Goal: Task Accomplishment & Management: Manage account settings

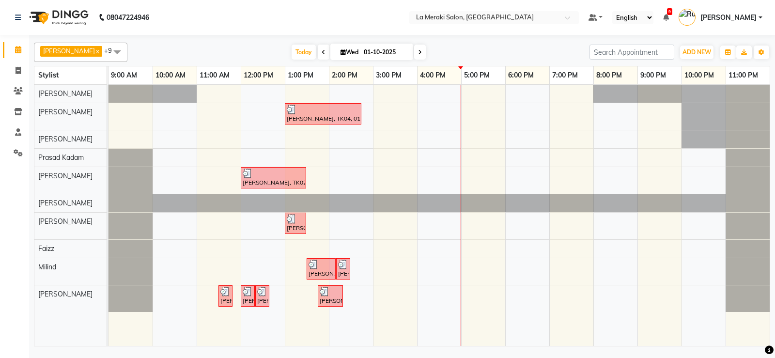
click at [433, 93] on div "[PERSON_NAME], TK04, 01:00 PM-02:45 PM, Senior Stylist Level Men's Haircut,Men'…" at bounding box center [438, 215] width 661 height 261
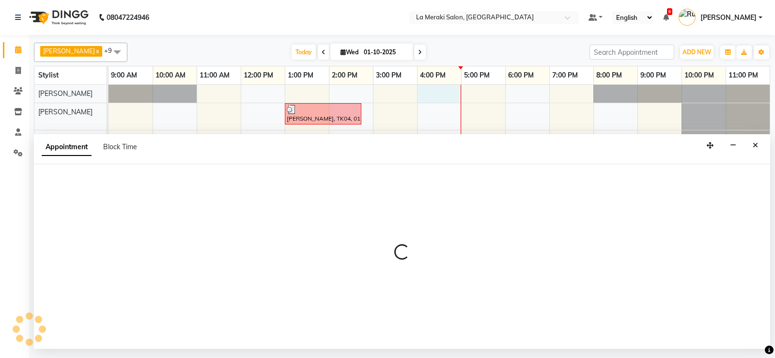
select select "5904"
select select "tentative"
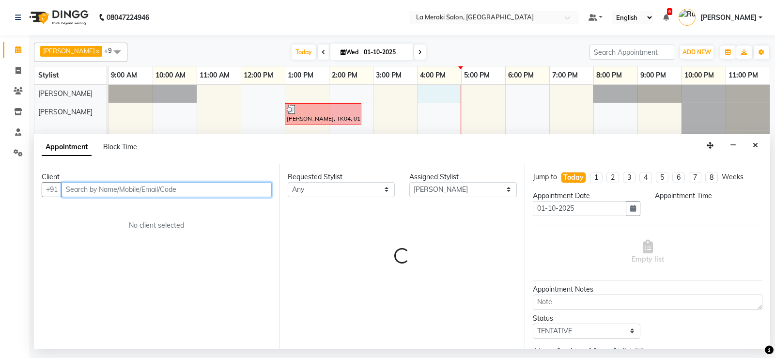
select select "960"
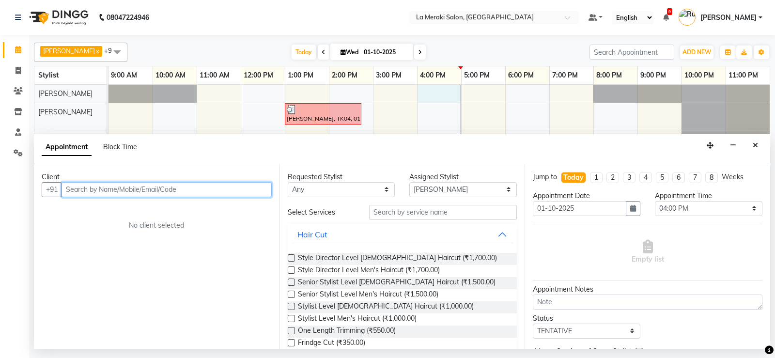
click at [153, 184] on input "text" at bounding box center [166, 189] width 210 height 15
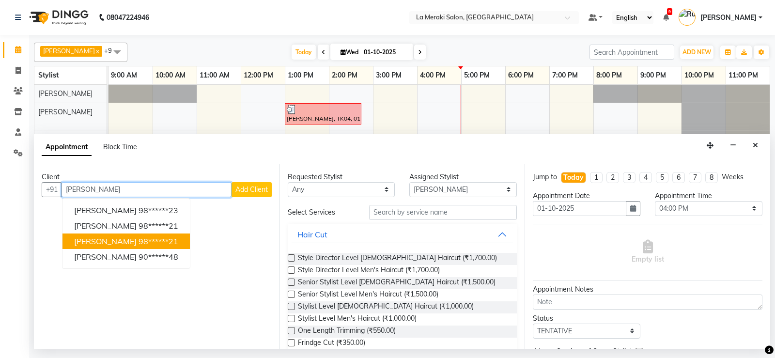
click at [97, 243] on span "[PERSON_NAME]" at bounding box center [105, 241] width 62 height 10
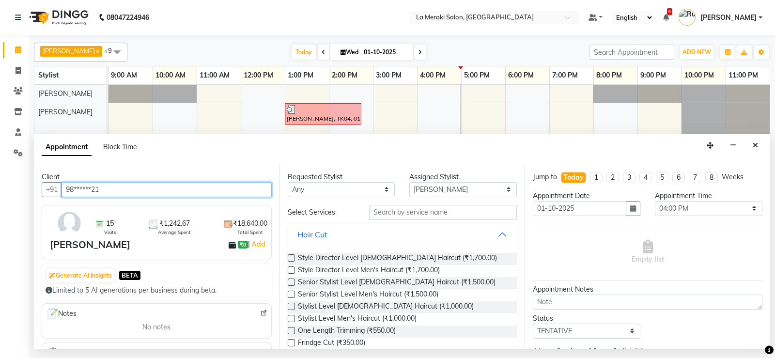
type input "98******21"
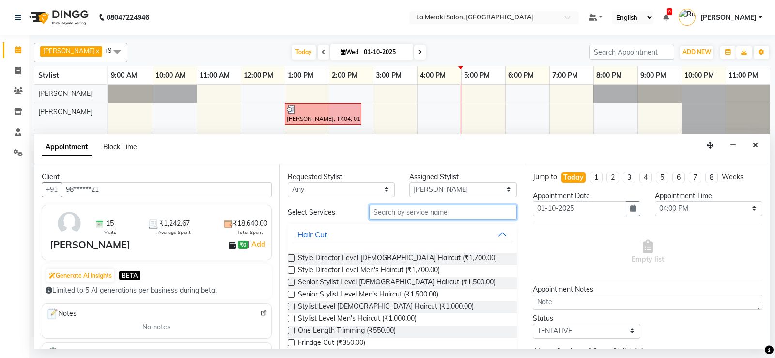
click at [446, 213] on input "text" at bounding box center [443, 212] width 148 height 15
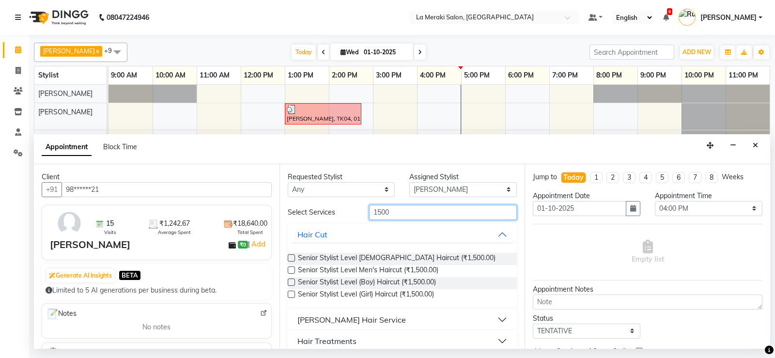
type input "1500"
click at [290, 269] on label at bounding box center [291, 269] width 7 height 7
click at [290, 269] on input "checkbox" at bounding box center [291, 271] width 6 height 6
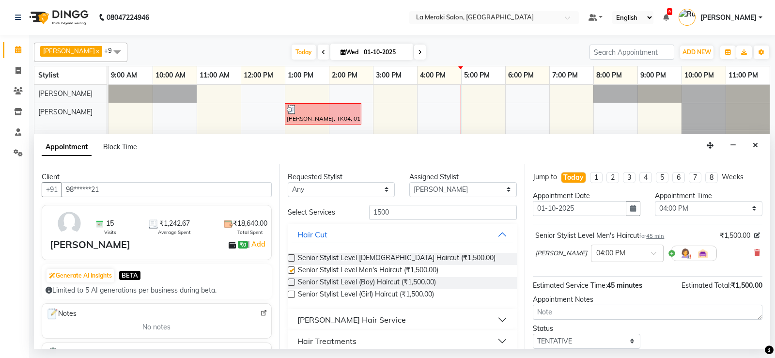
scroll to position [61, 0]
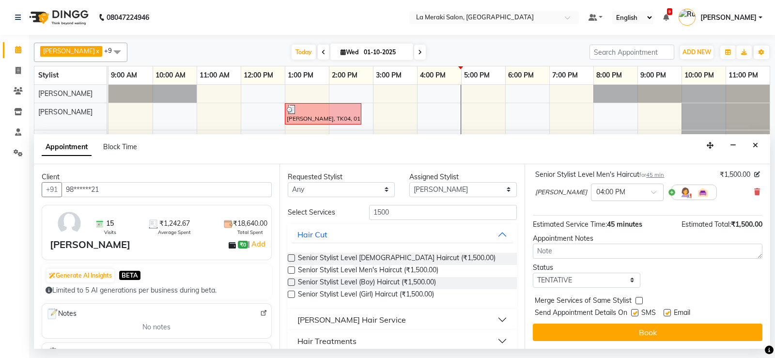
checkbox input "false"
click at [632, 310] on label at bounding box center [634, 312] width 7 height 7
click at [632, 310] on input "checkbox" at bounding box center [634, 313] width 6 height 6
checkbox input "false"
click at [667, 310] on label at bounding box center [666, 312] width 7 height 7
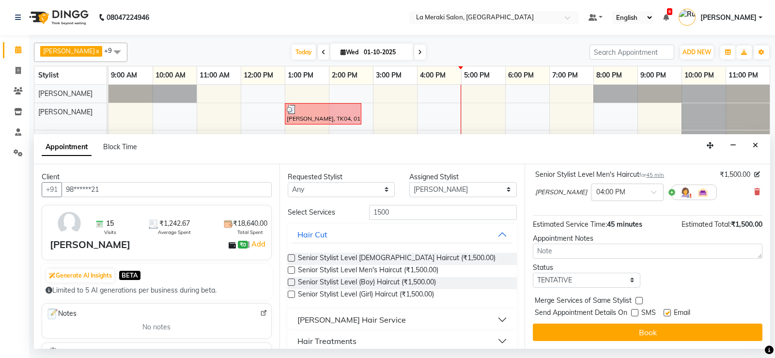
click at [667, 310] on input "checkbox" at bounding box center [666, 313] width 6 height 6
checkbox input "false"
click at [754, 190] on icon at bounding box center [757, 191] width 6 height 7
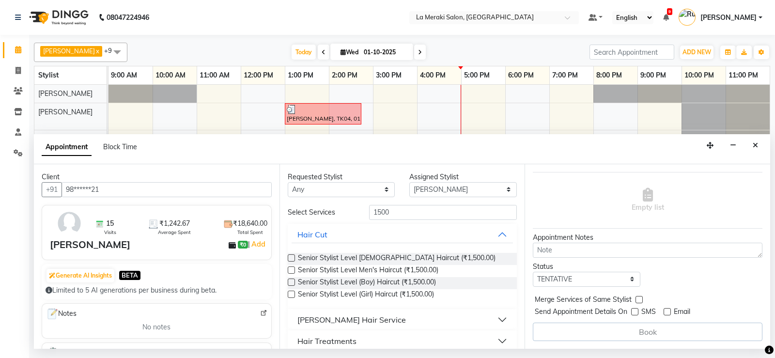
click at [288, 257] on label at bounding box center [291, 257] width 7 height 7
click at [288, 257] on input "checkbox" at bounding box center [291, 259] width 6 height 6
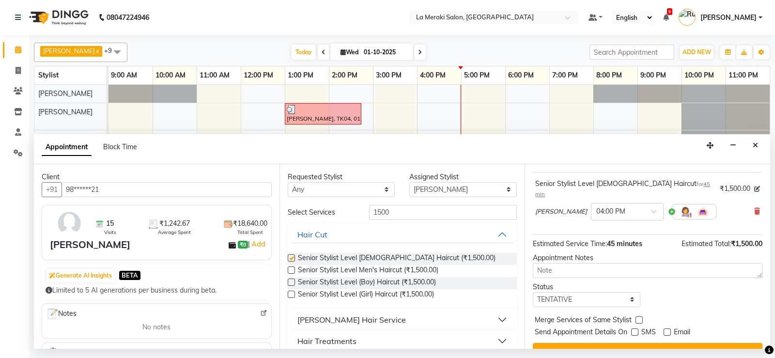
scroll to position [61, 0]
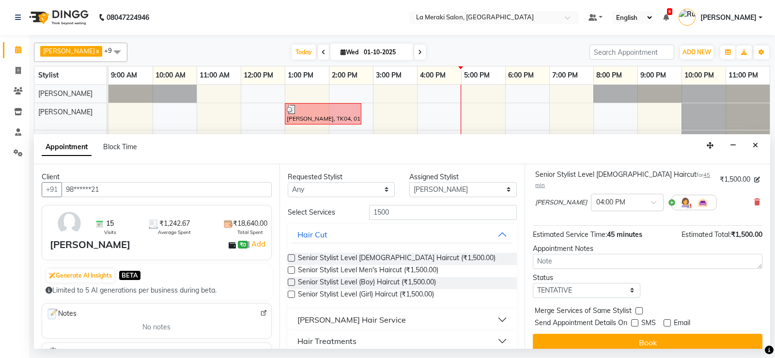
checkbox input "false"
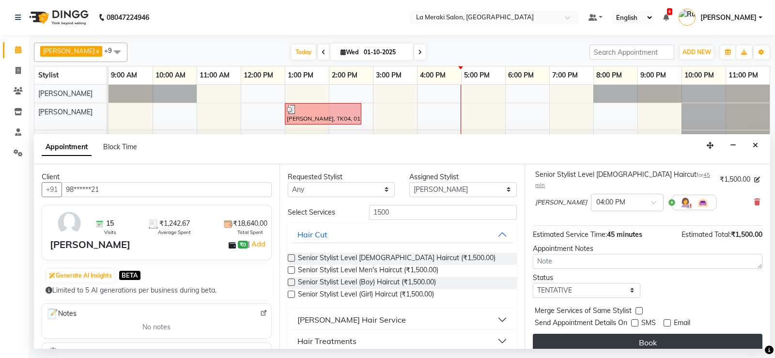
click at [630, 334] on button "Book" at bounding box center [647, 342] width 229 height 17
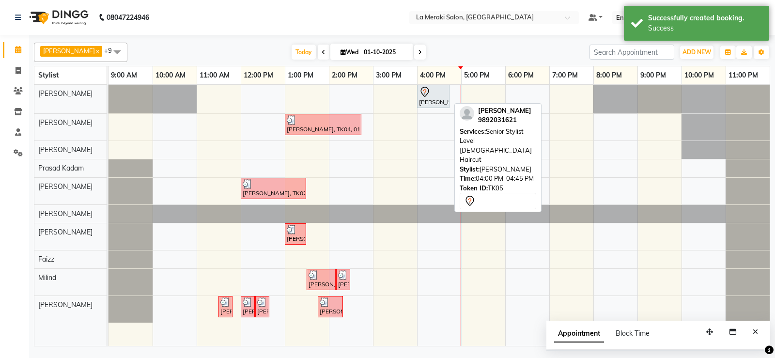
click at [430, 94] on div at bounding box center [433, 92] width 29 height 12
select select "7"
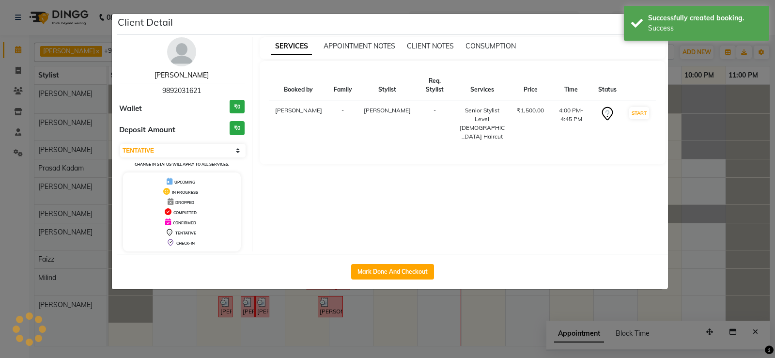
click at [164, 72] on link "[PERSON_NAME]" at bounding box center [181, 75] width 54 height 9
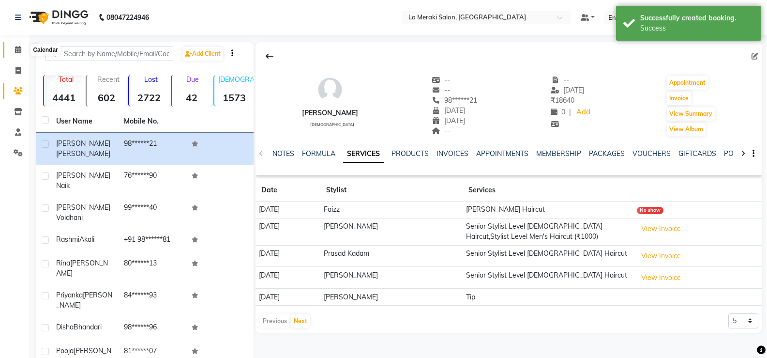
click at [15, 47] on icon at bounding box center [18, 49] width 6 height 7
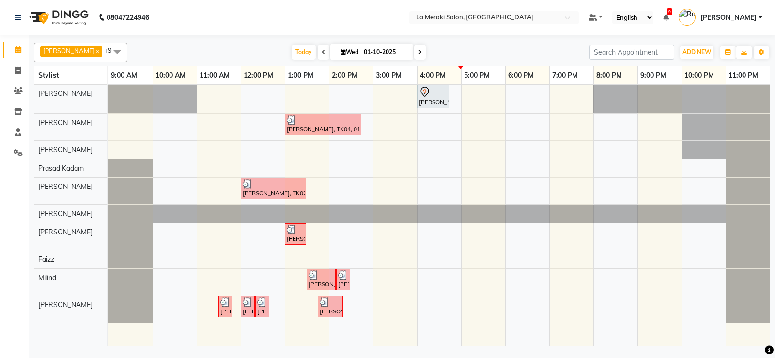
click at [414, 56] on span at bounding box center [420, 52] width 12 height 15
type input "02-10-2025"
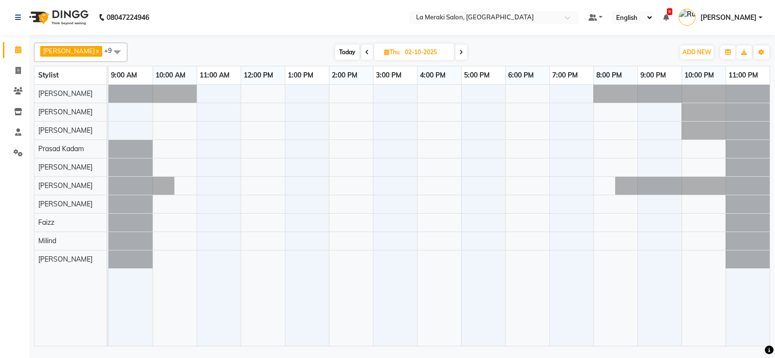
click at [465, 185] on div at bounding box center [438, 215] width 661 height 261
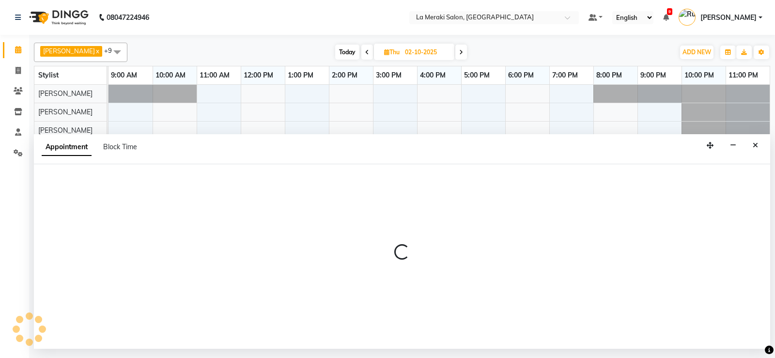
select select "25961"
select select "1020"
select select "tentative"
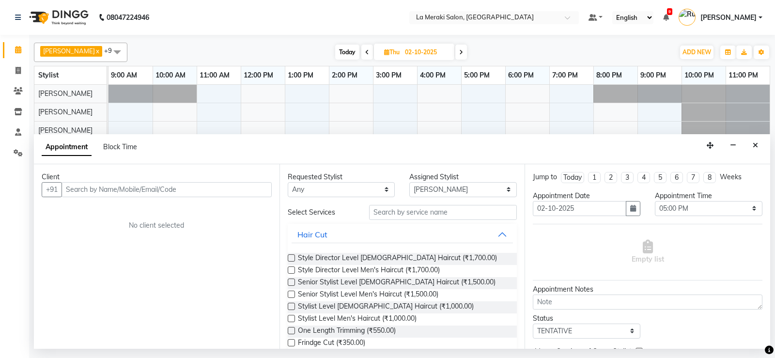
click at [207, 196] on input "text" at bounding box center [166, 189] width 210 height 15
click at [124, 145] on span "Block Time" at bounding box center [120, 146] width 34 height 9
select select "25961"
select select "1020"
select select "1080"
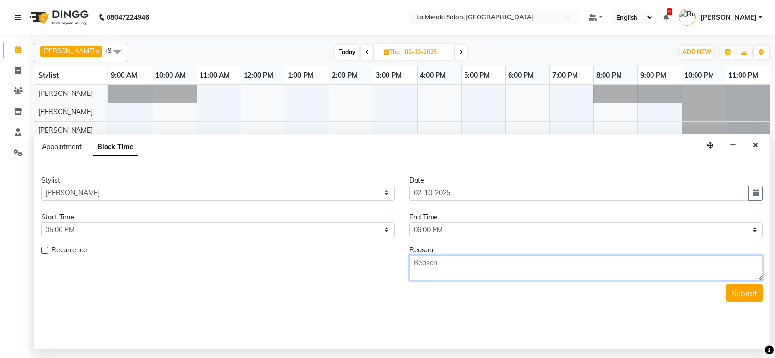
click at [459, 265] on textarea at bounding box center [585, 267] width 353 height 25
type textarea "[DEMOGRAPHIC_DATA] hair cut"
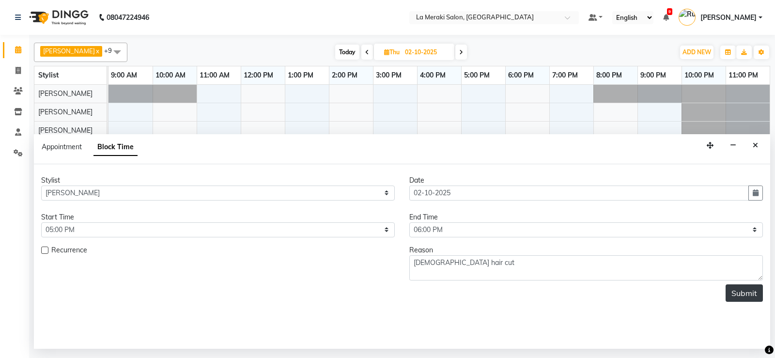
click at [735, 288] on button "Submit" at bounding box center [743, 292] width 37 height 17
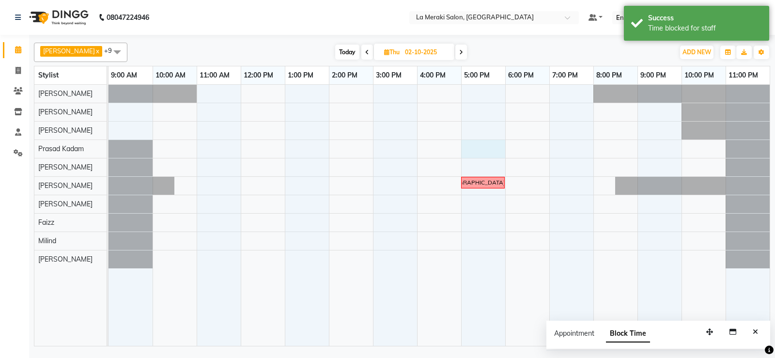
click at [471, 141] on div "[DEMOGRAPHIC_DATA] hair cut" at bounding box center [438, 215] width 661 height 261
select select "79933"
select select "1020"
select select "tentative"
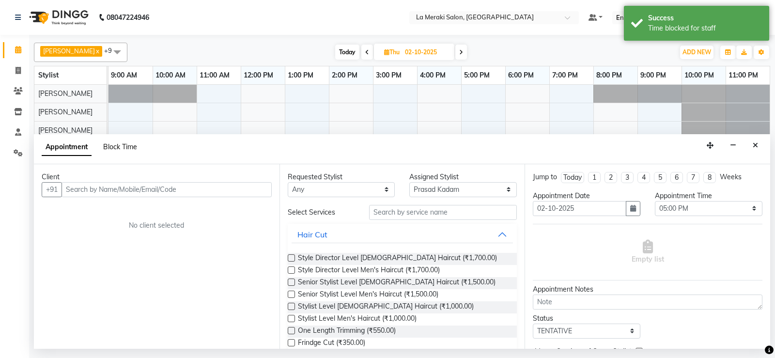
click at [133, 147] on span "Block Time" at bounding box center [120, 146] width 34 height 9
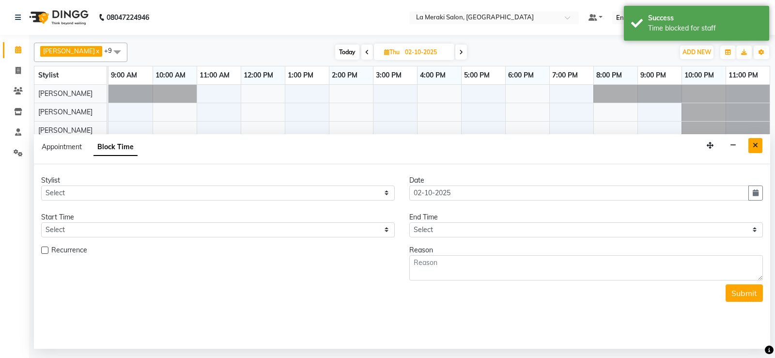
click at [754, 143] on icon "Close" at bounding box center [754, 145] width 5 height 7
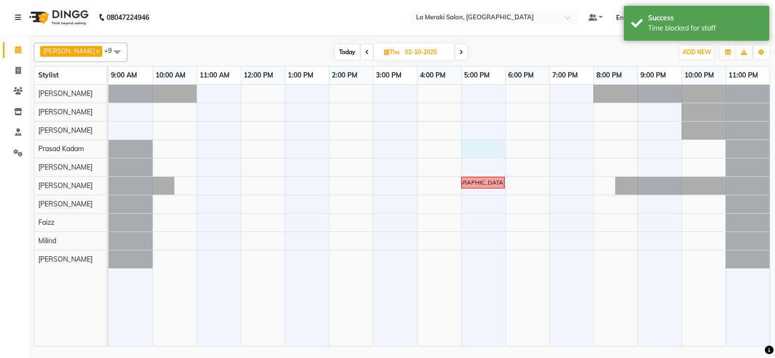
click at [477, 145] on div "[DEMOGRAPHIC_DATA] hair cut" at bounding box center [438, 215] width 661 height 261
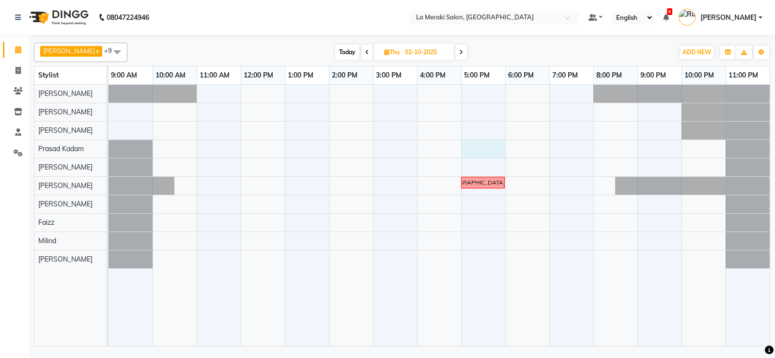
select select "79933"
select select "1020"
select select "tentative"
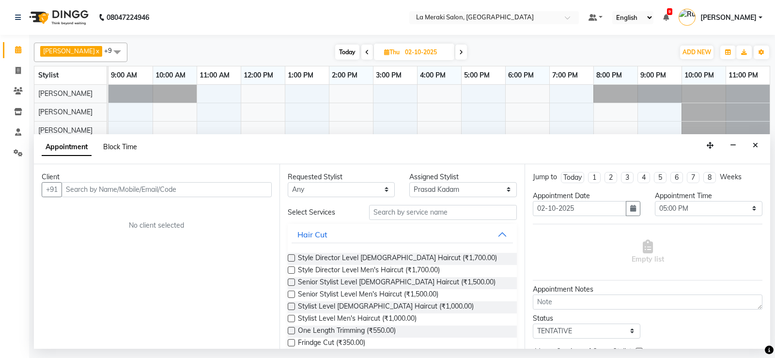
click at [125, 143] on span "Block Time" at bounding box center [120, 146] width 34 height 9
select select "79933"
select select "1020"
select select "1080"
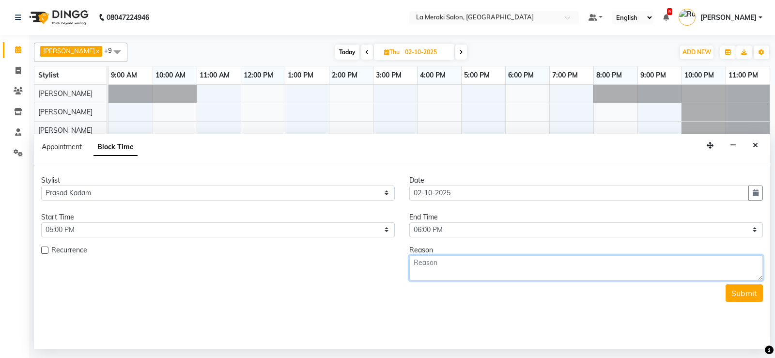
click at [528, 268] on textarea at bounding box center [585, 267] width 353 height 25
type textarea "[DEMOGRAPHIC_DATA] hair cut"
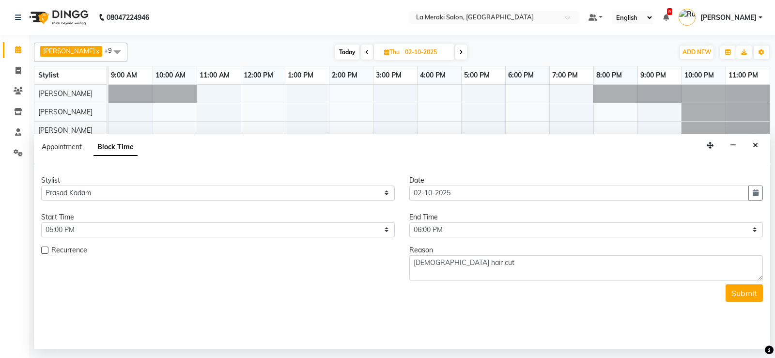
click at [732, 300] on button "Submit" at bounding box center [743, 292] width 37 height 17
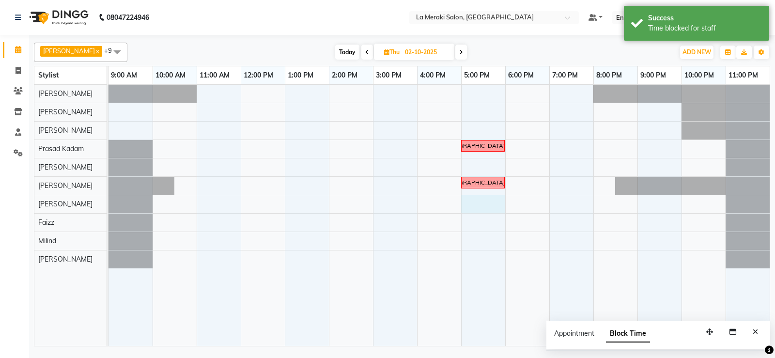
click at [474, 209] on div "[DEMOGRAPHIC_DATA] hair cut [DEMOGRAPHIC_DATA] hair cut" at bounding box center [438, 215] width 661 height 261
select select "24557"
select select "1020"
select select "tentative"
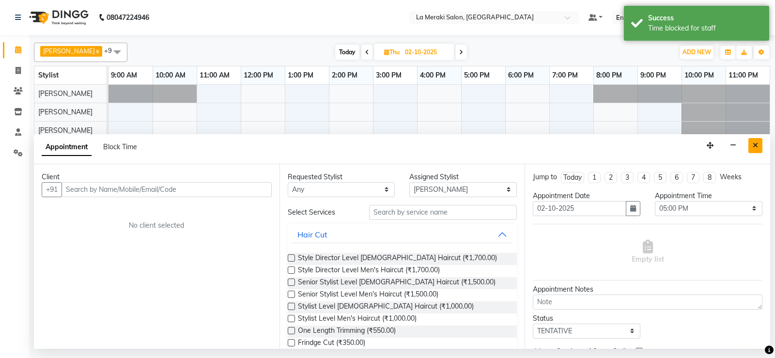
click at [752, 146] on button "Close" at bounding box center [755, 145] width 14 height 15
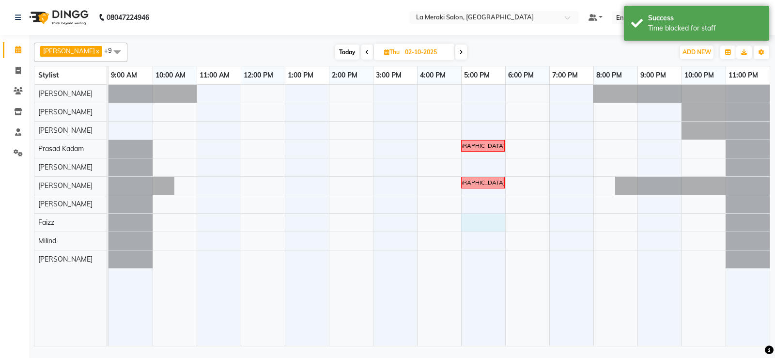
click at [490, 213] on div "[DEMOGRAPHIC_DATA] hair cut [DEMOGRAPHIC_DATA] hair cut" at bounding box center [438, 215] width 661 height 261
select select "75545"
select select "1020"
select select "tentative"
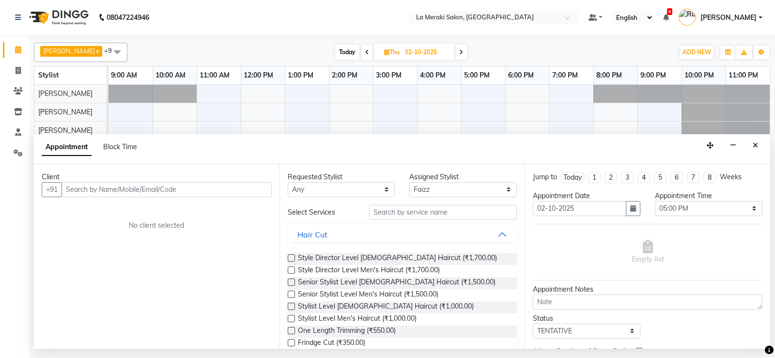
click at [158, 197] on div "Client +91 No client selected" at bounding box center [156, 256] width 245 height 184
click at [126, 145] on span "Block Time" at bounding box center [120, 146] width 34 height 9
select select "75545"
select select "1020"
select select "1080"
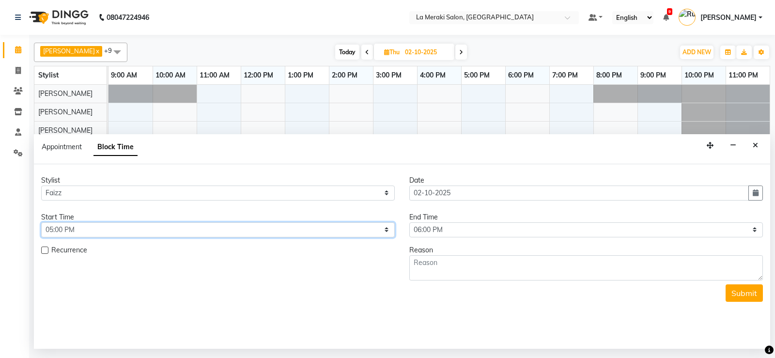
click at [143, 232] on select "Select 10:00 AM 10:05 AM 10:10 AM 10:15 AM 10:20 AM 10:25 AM 10:30 AM 10:35 AM …" at bounding box center [217, 229] width 353 height 15
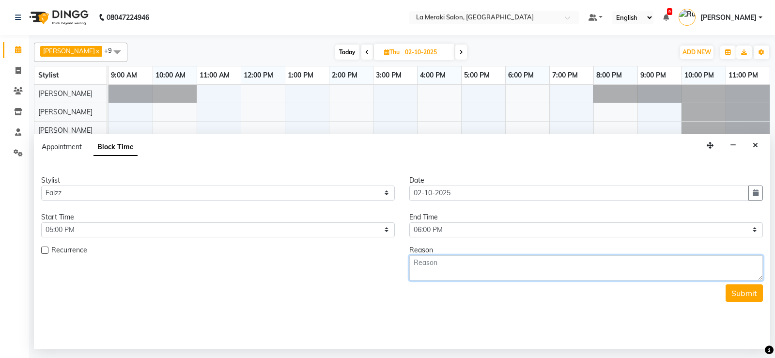
drag, startPoint x: 526, startPoint y: 266, endPoint x: 505, endPoint y: 260, distance: 21.6
click at [526, 266] on textarea at bounding box center [585, 267] width 353 height 25
type textarea "[DEMOGRAPHIC_DATA] hair cut"
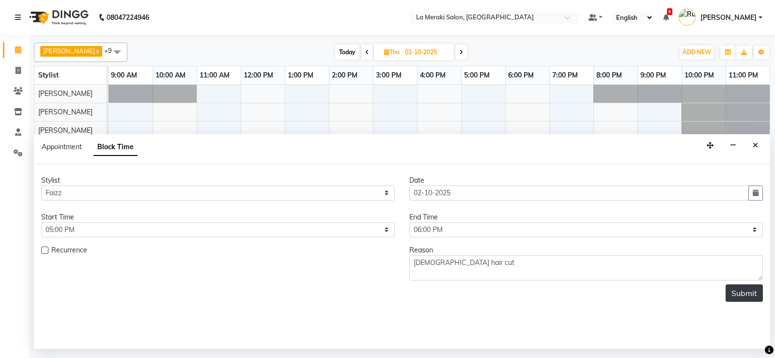
click at [744, 297] on button "Submit" at bounding box center [743, 292] width 37 height 17
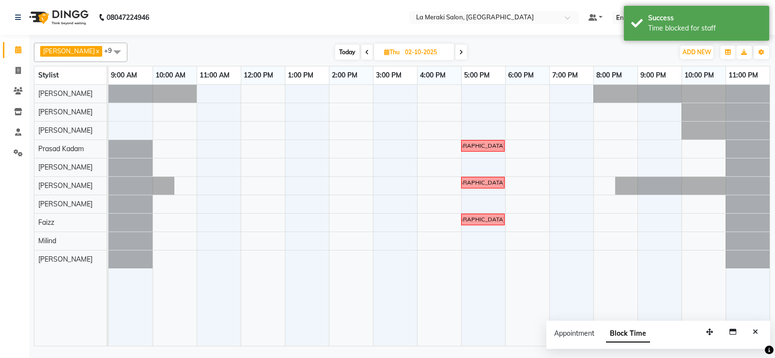
click at [340, 48] on span "Today" at bounding box center [347, 52] width 24 height 15
type input "01-10-2025"
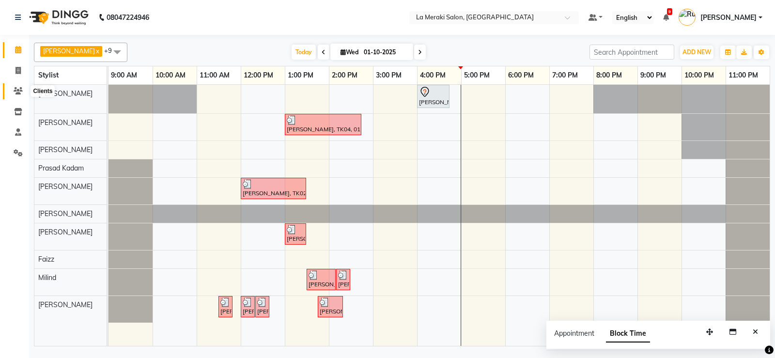
click at [17, 90] on icon at bounding box center [18, 90] width 9 height 7
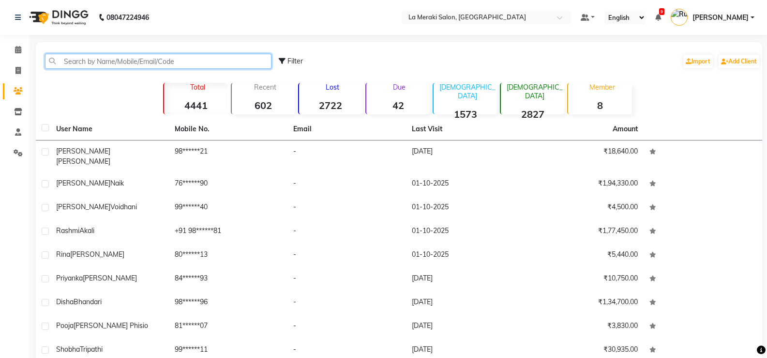
click at [75, 64] on input "text" at bounding box center [158, 61] width 227 height 15
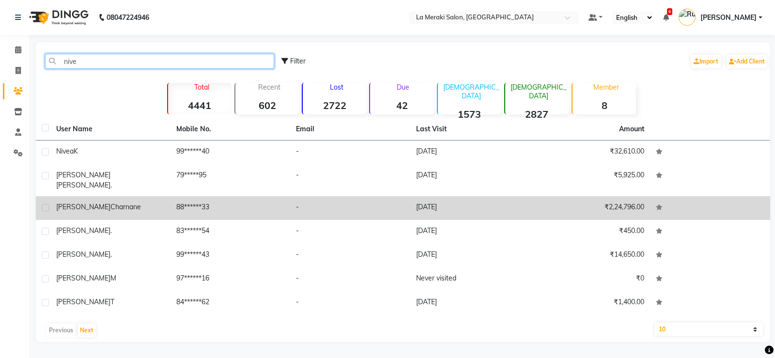
type input "nive"
click at [118, 202] on div "[PERSON_NAME]" at bounding box center [110, 207] width 108 height 10
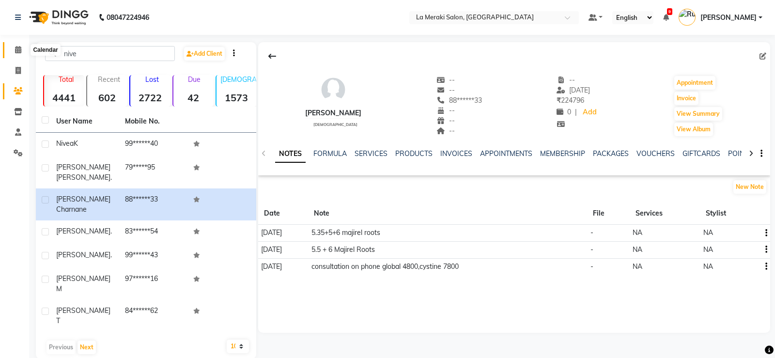
click at [25, 46] on span at bounding box center [18, 50] width 17 height 11
